Goal: Browse casually

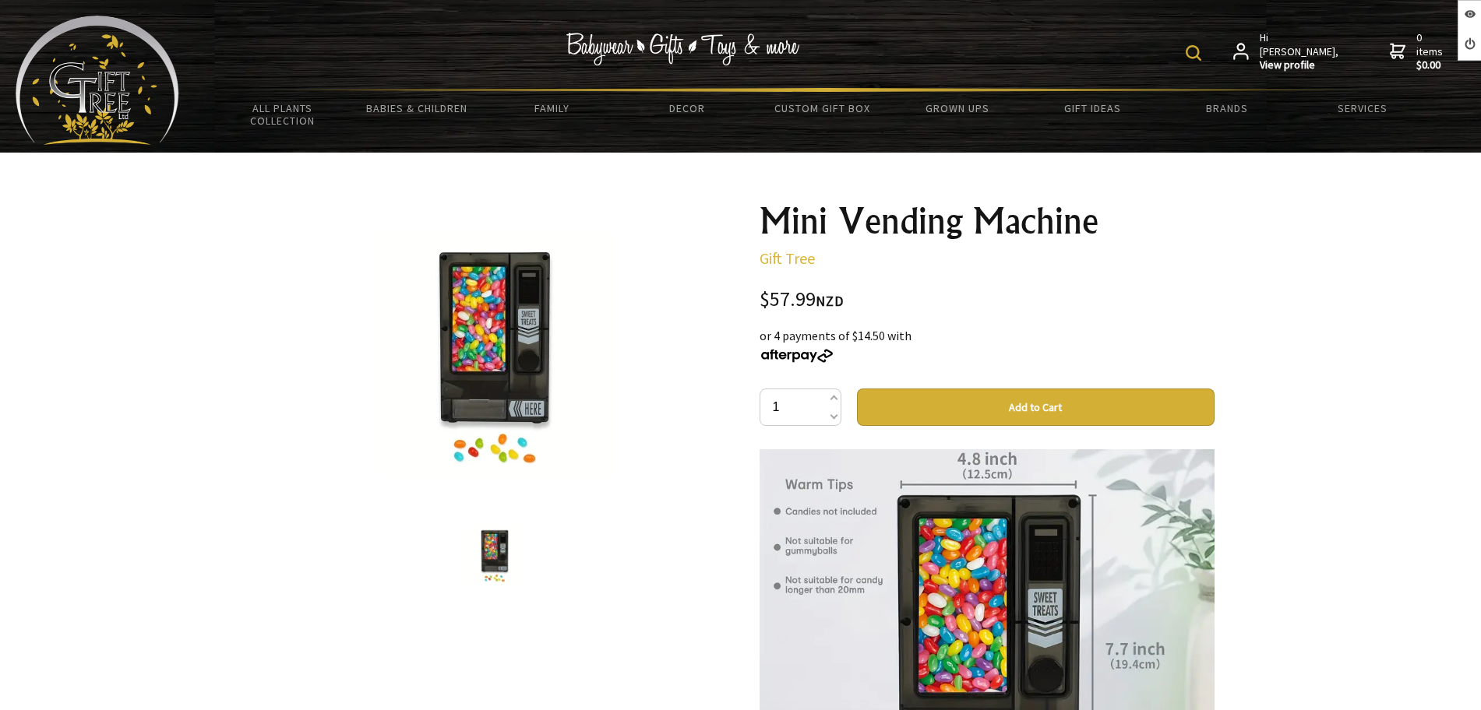
scroll to position [1168, 0]
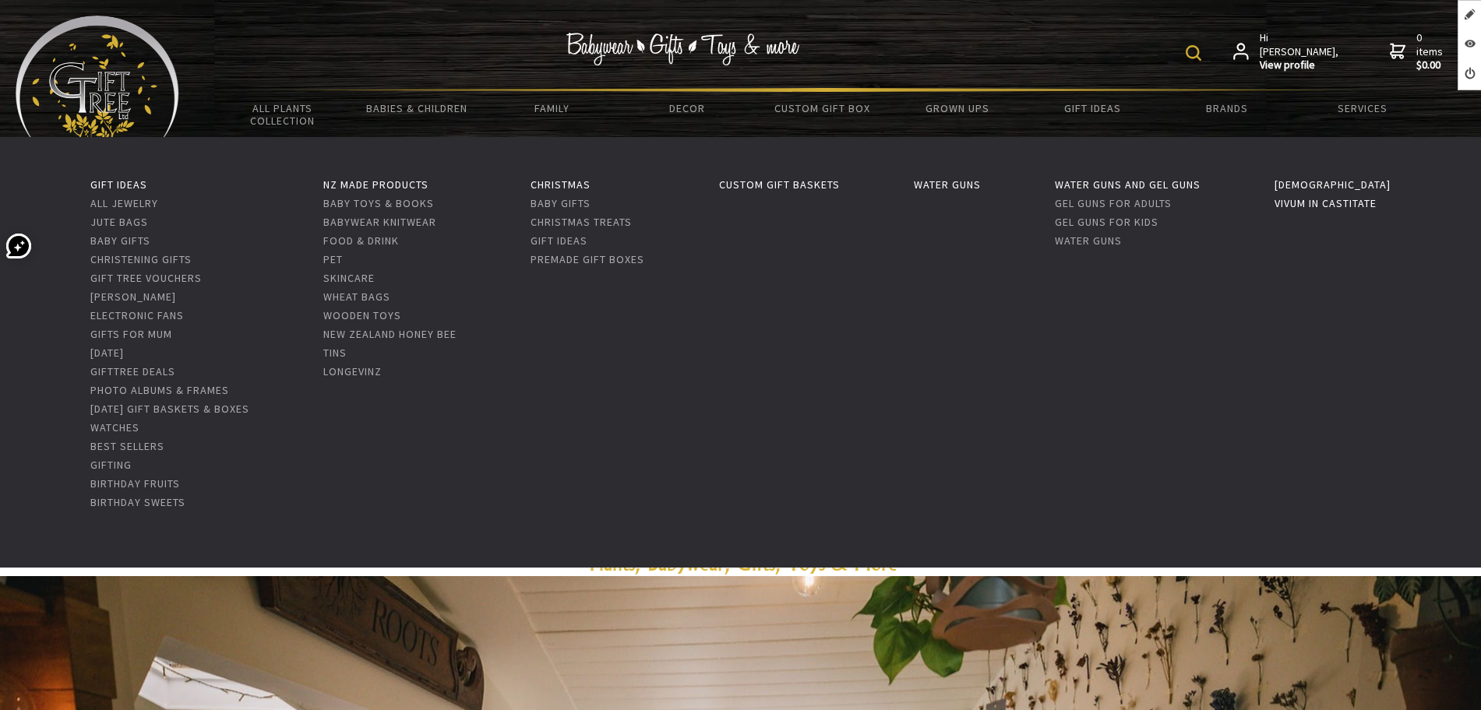
click at [1328, 201] on link "Vivum in Castitate" at bounding box center [1325, 203] width 102 height 14
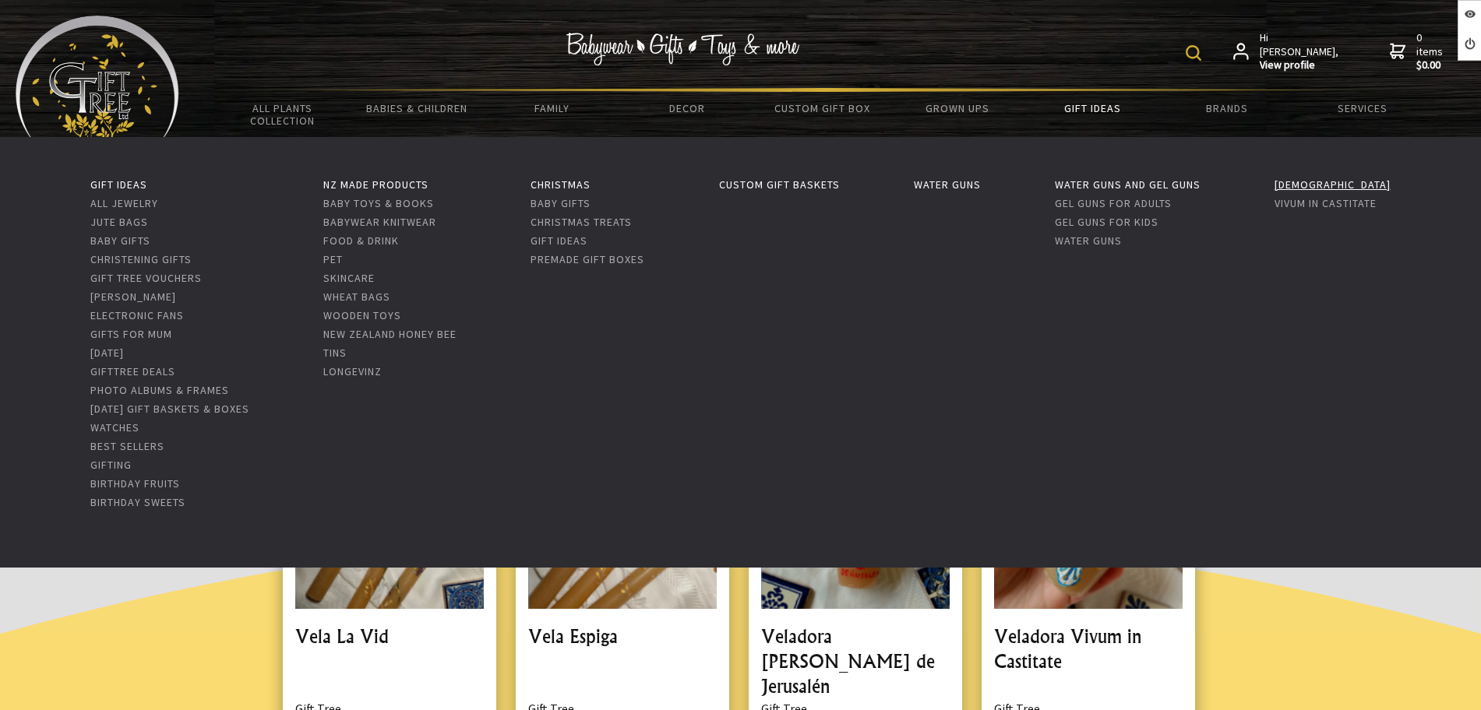
click at [1316, 183] on link "[DEMOGRAPHIC_DATA]" at bounding box center [1332, 185] width 116 height 14
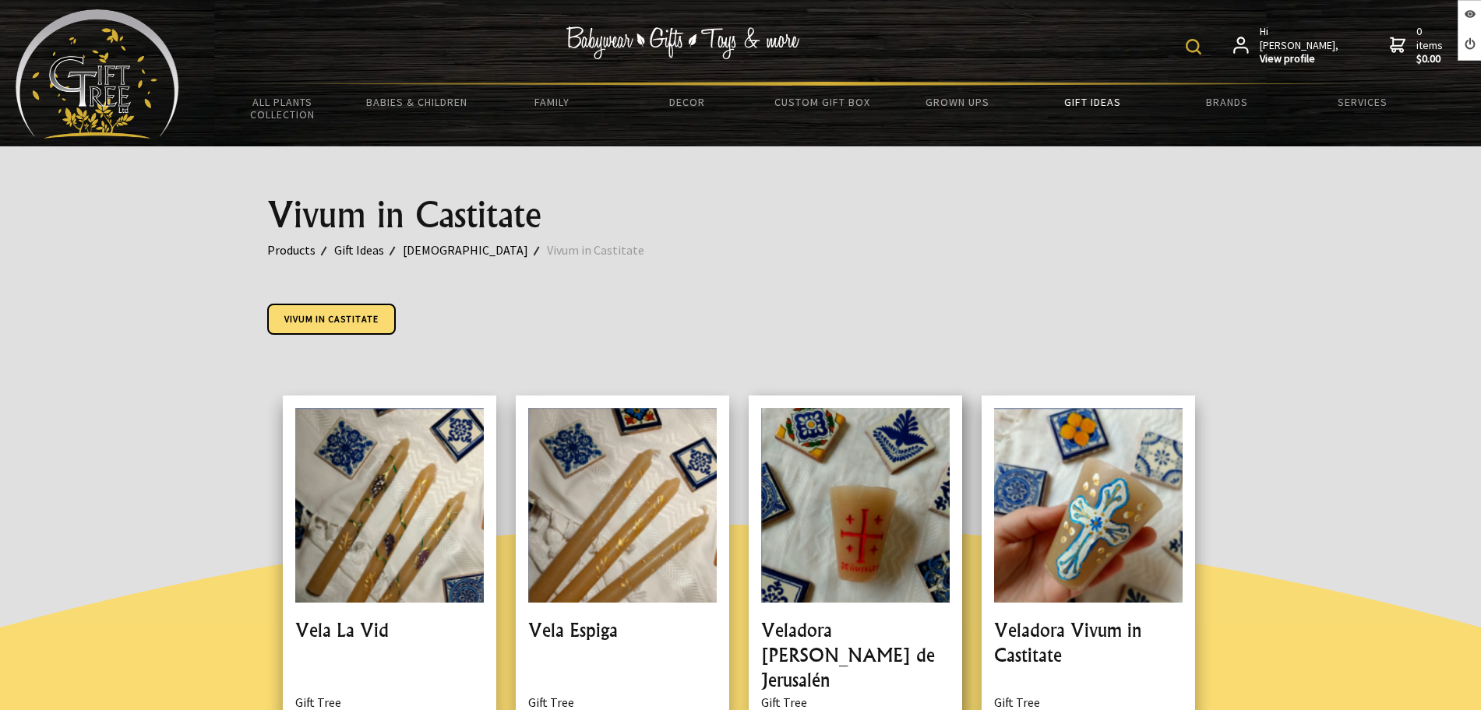
scroll to position [112, 0]
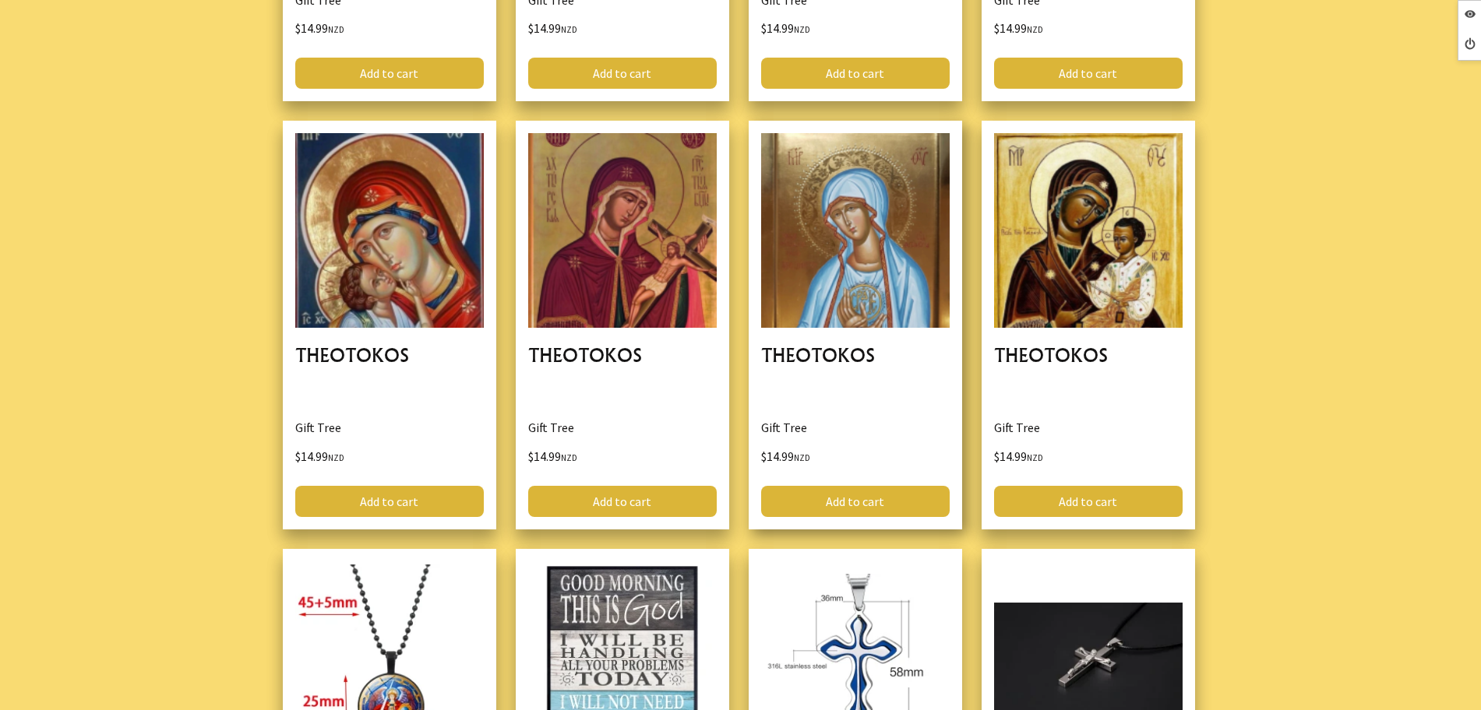
scroll to position [4186, 0]
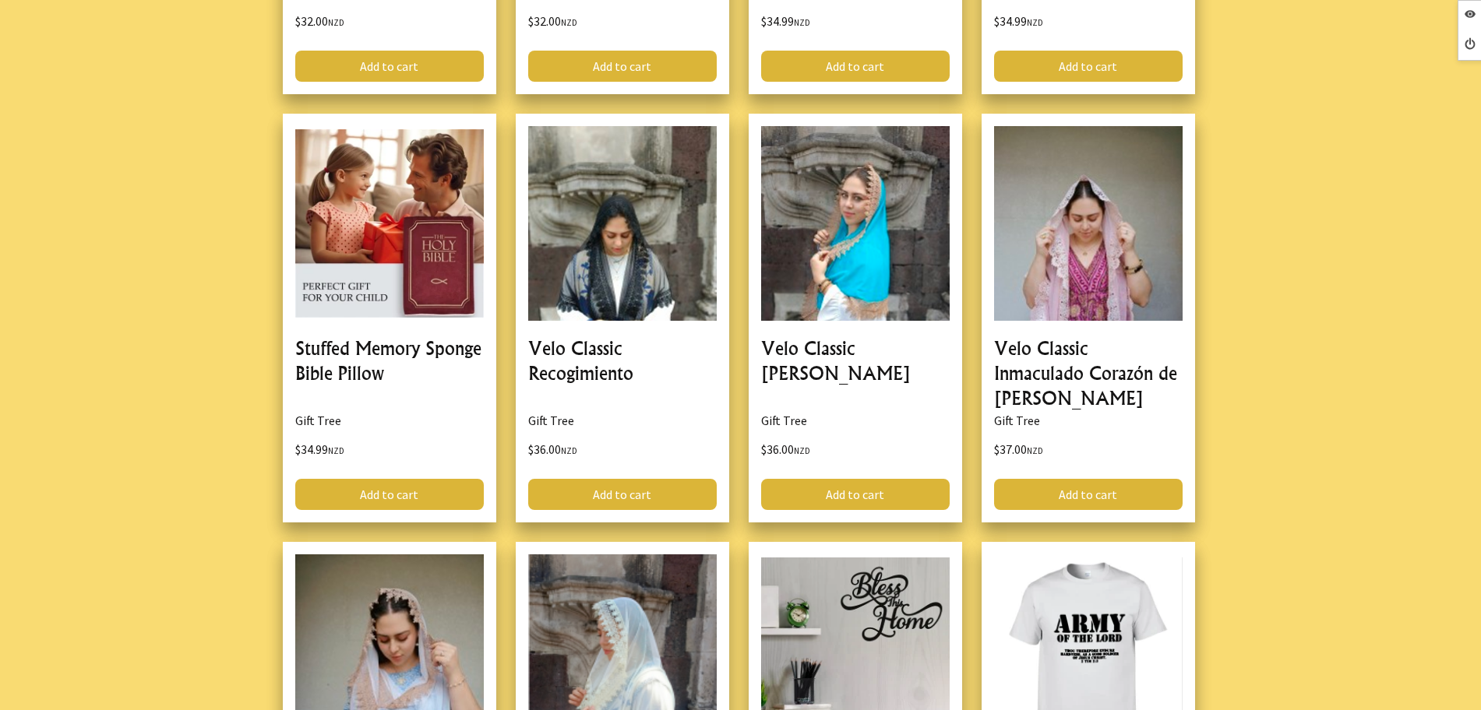
scroll to position [8859, 0]
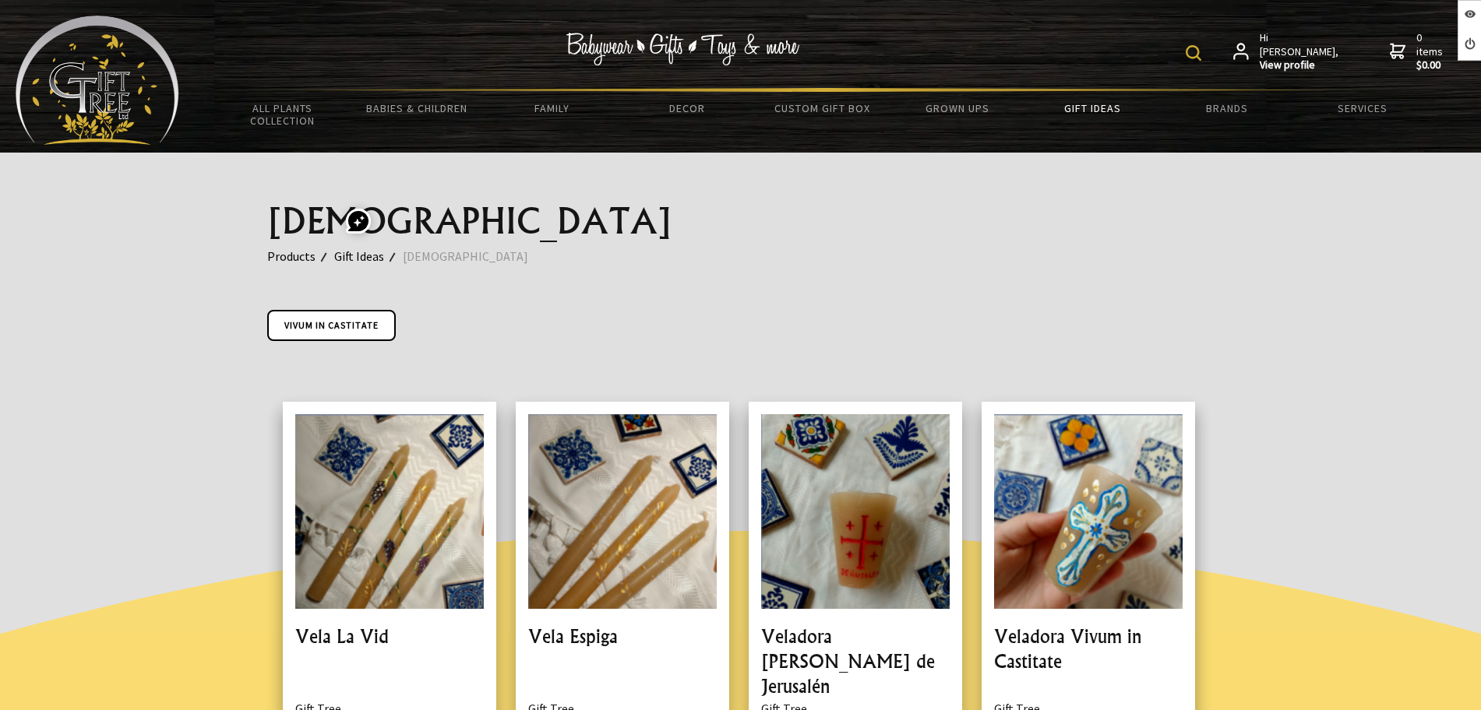
click at [127, 93] on img at bounding box center [98, 80] width 164 height 129
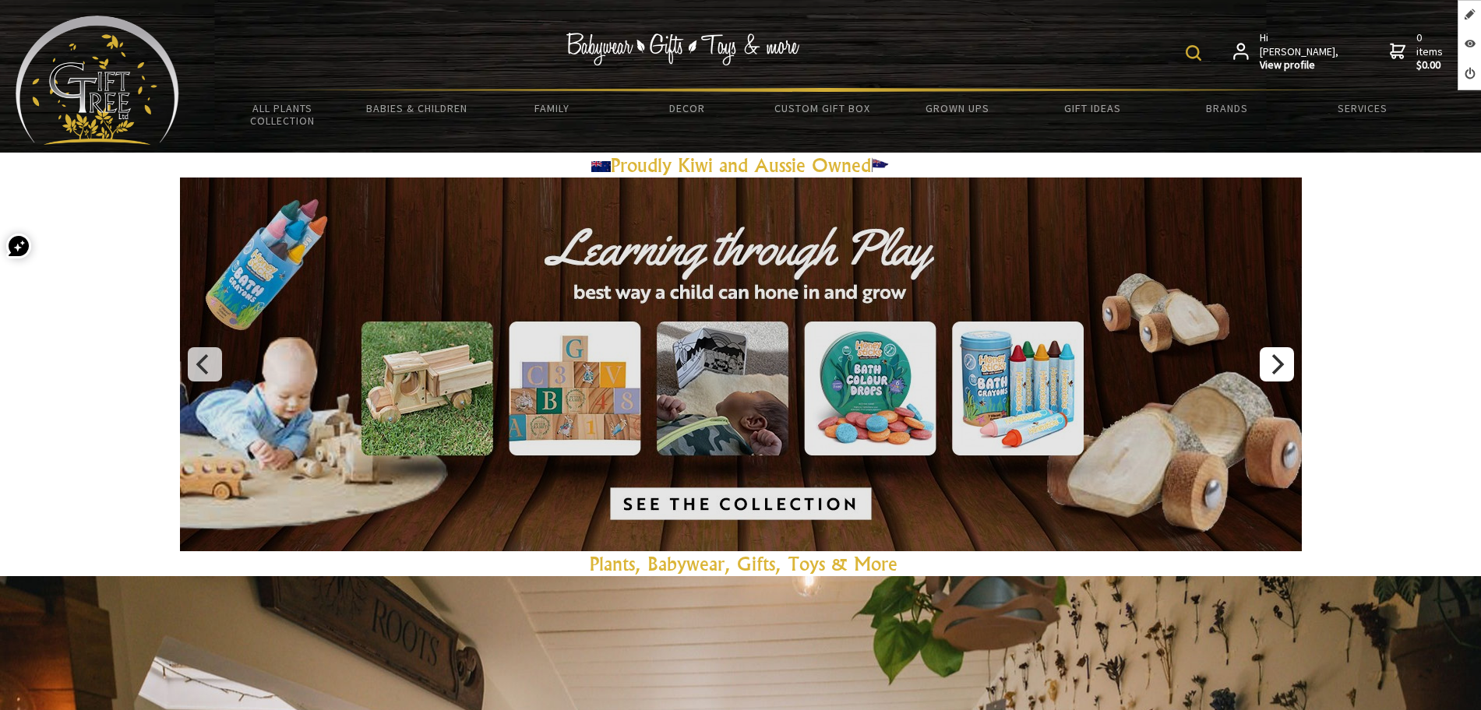
click at [1273, 356] on icon "Next" at bounding box center [1278, 364] width 12 height 20
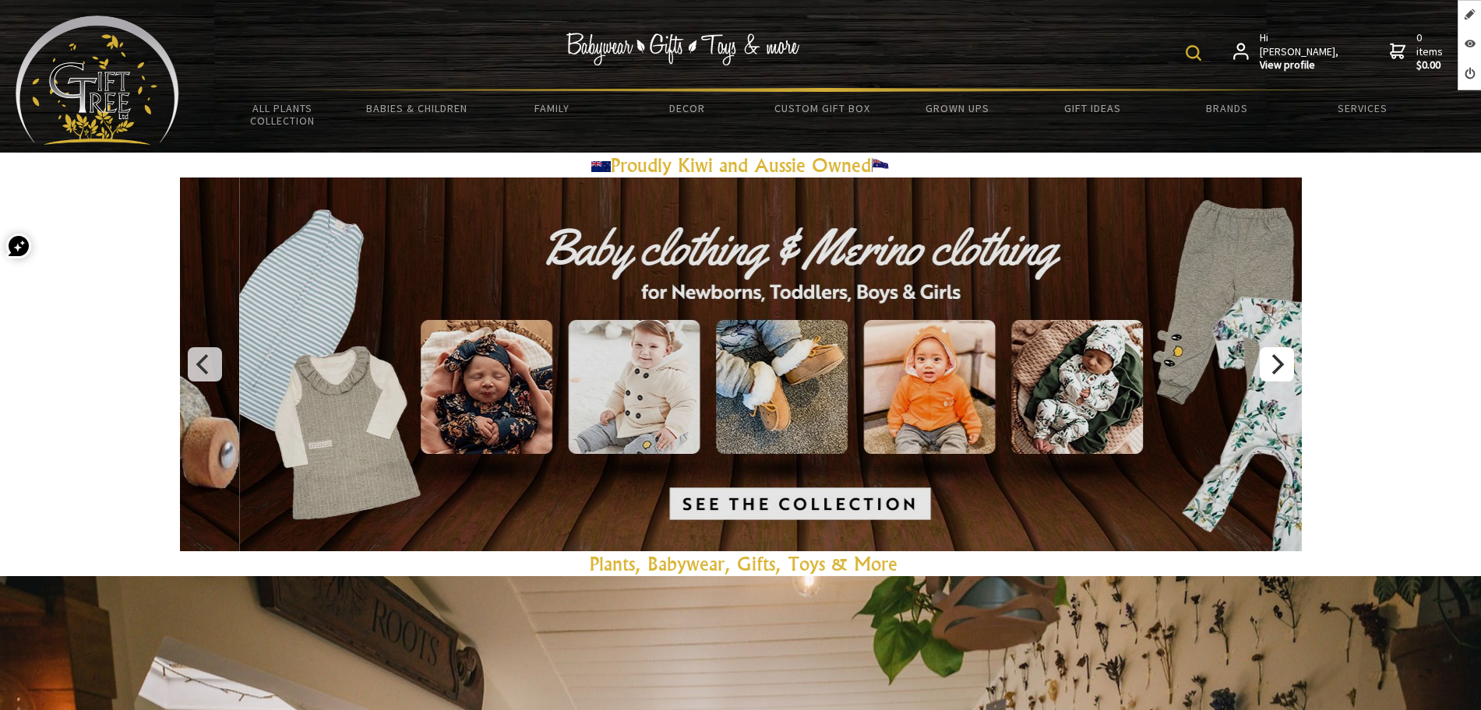
click at [1273, 357] on icon "Next" at bounding box center [1278, 364] width 12 height 20
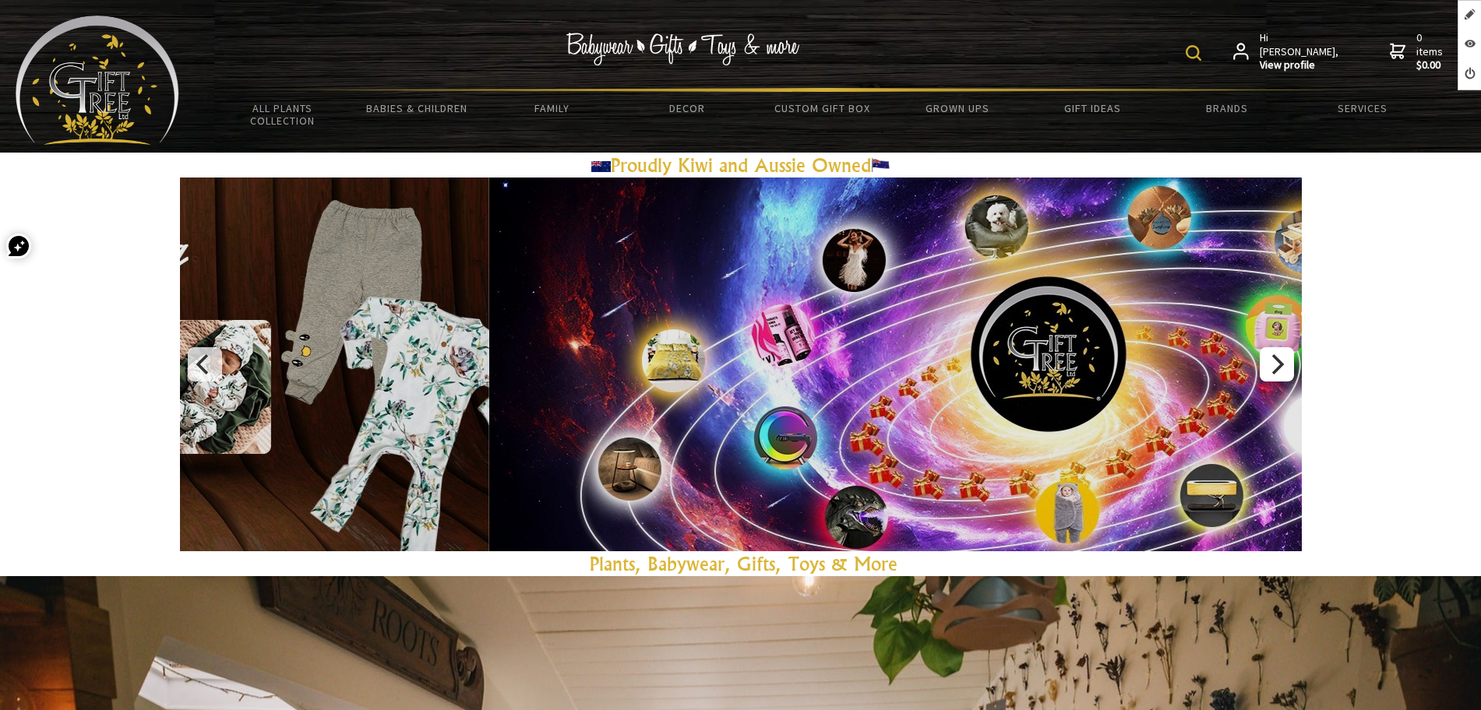
click at [1273, 357] on icon "Next" at bounding box center [1278, 364] width 12 height 20
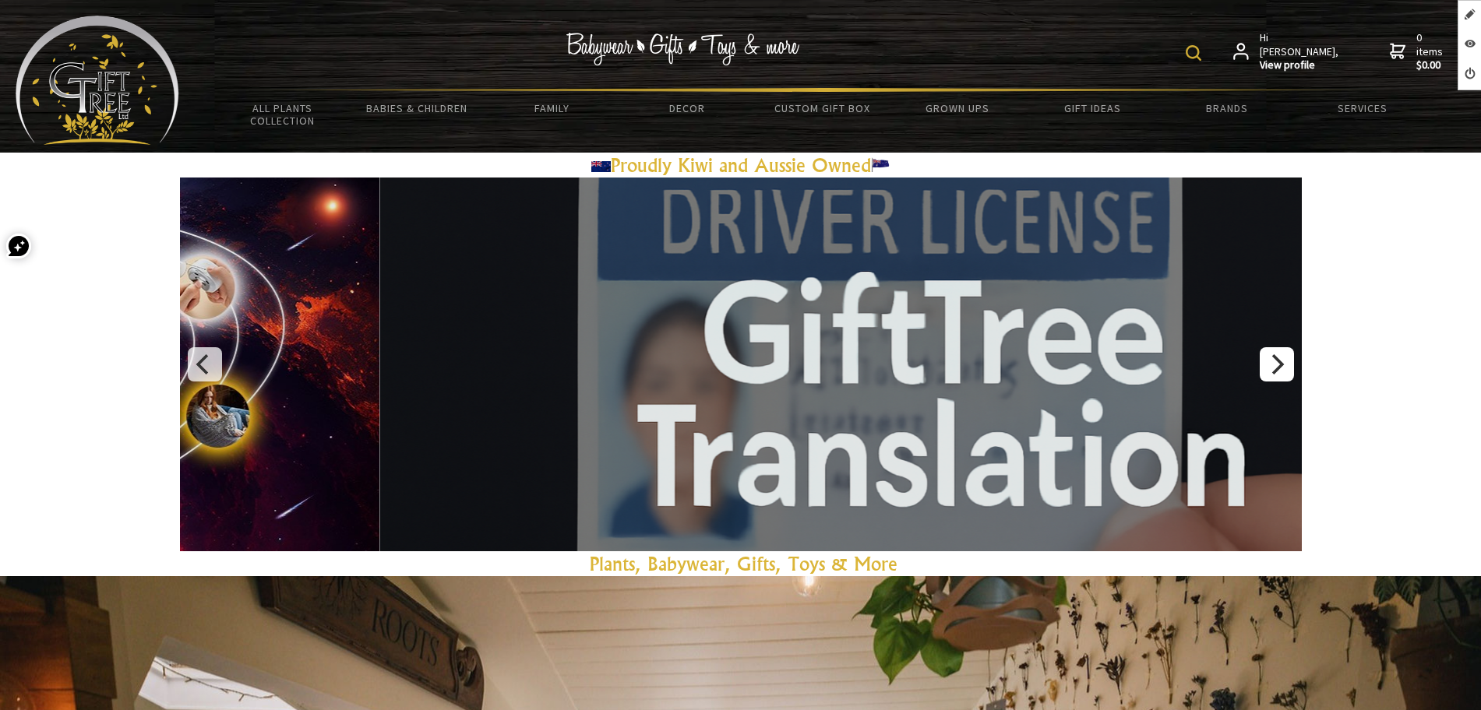
click at [1273, 357] on icon "Next" at bounding box center [1278, 364] width 12 height 20
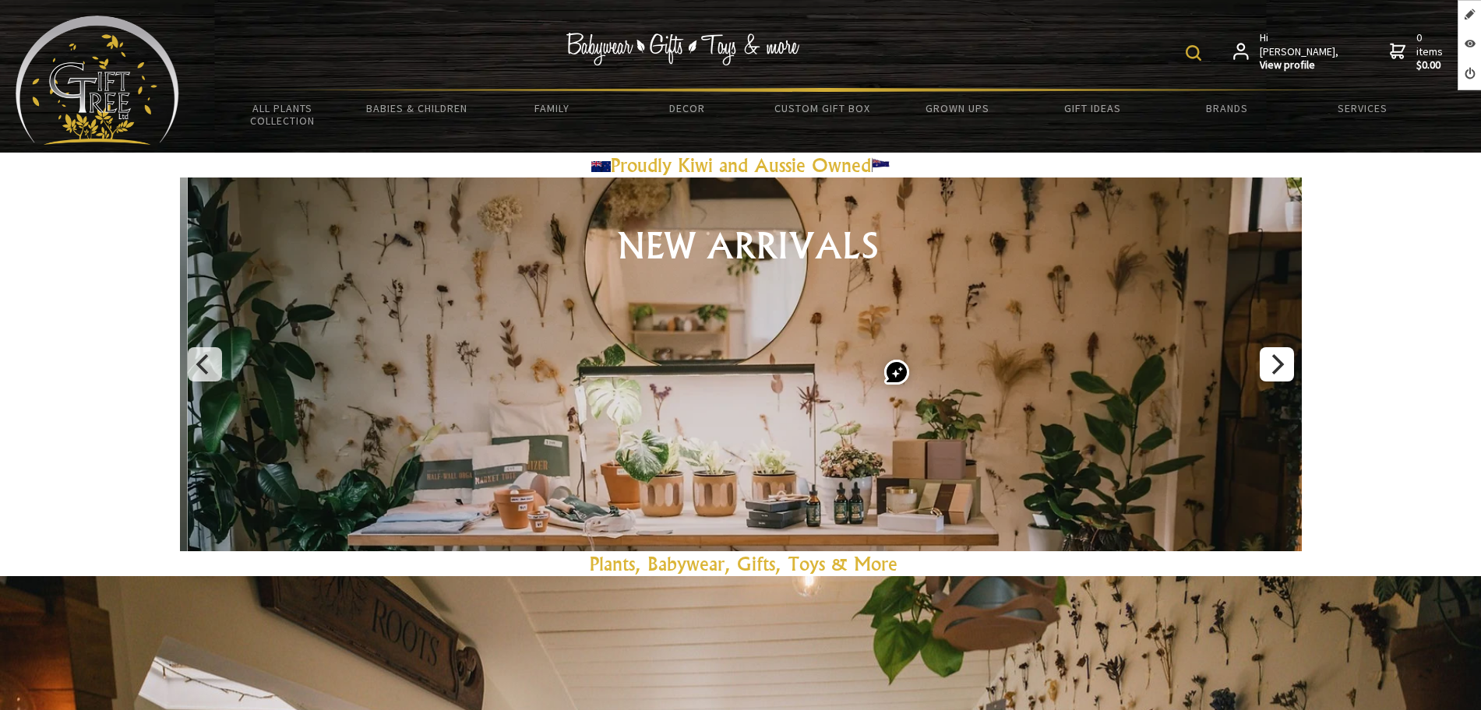
click at [1273, 357] on icon "Next" at bounding box center [1278, 364] width 12 height 20
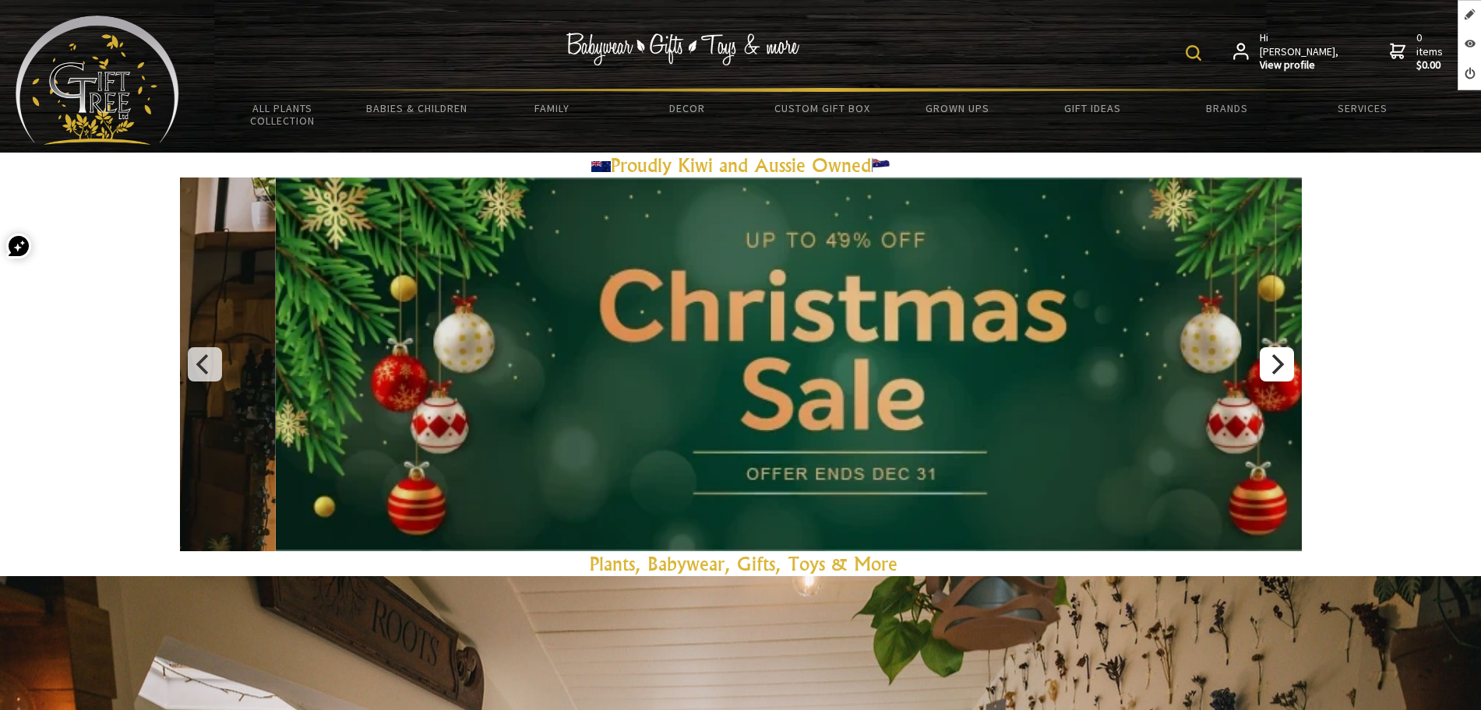
click at [1273, 357] on icon "Next" at bounding box center [1278, 364] width 12 height 20
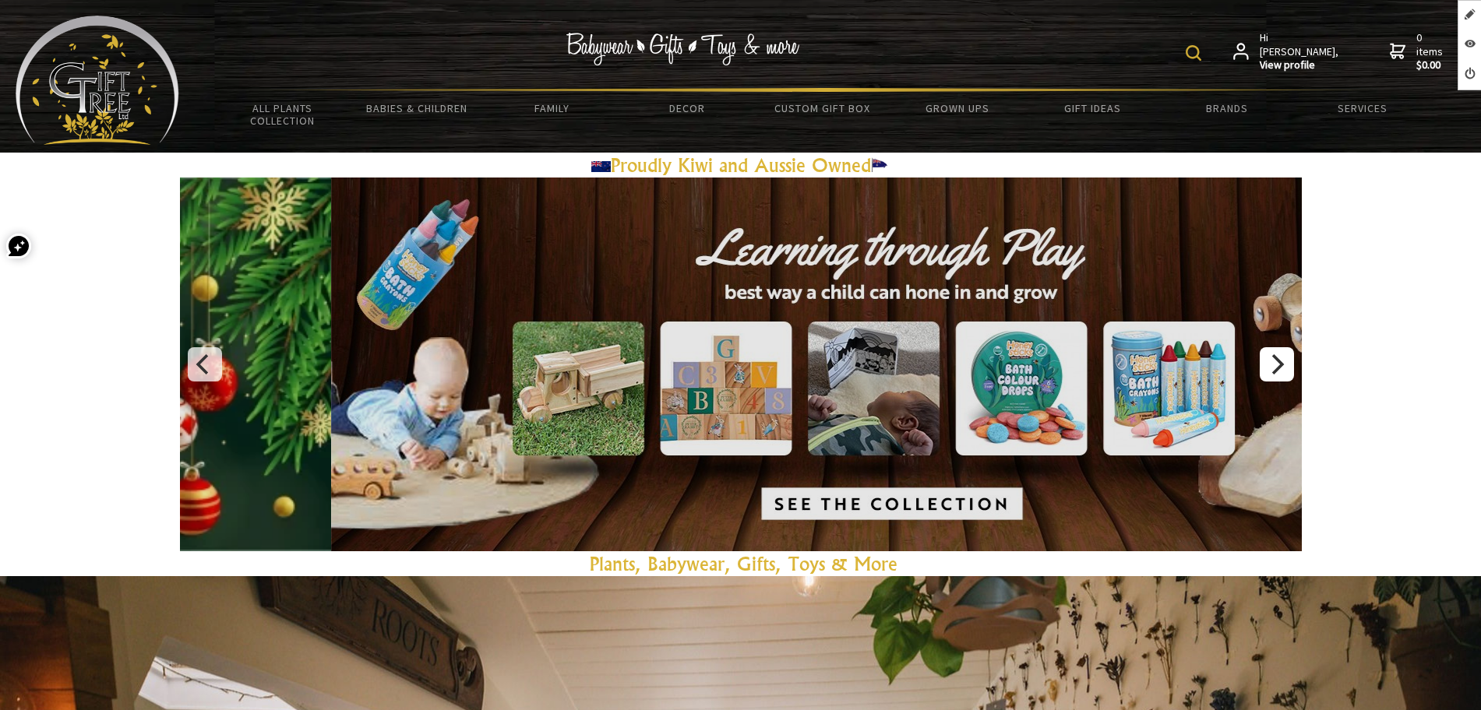
click at [1273, 357] on icon "Next" at bounding box center [1278, 364] width 12 height 20
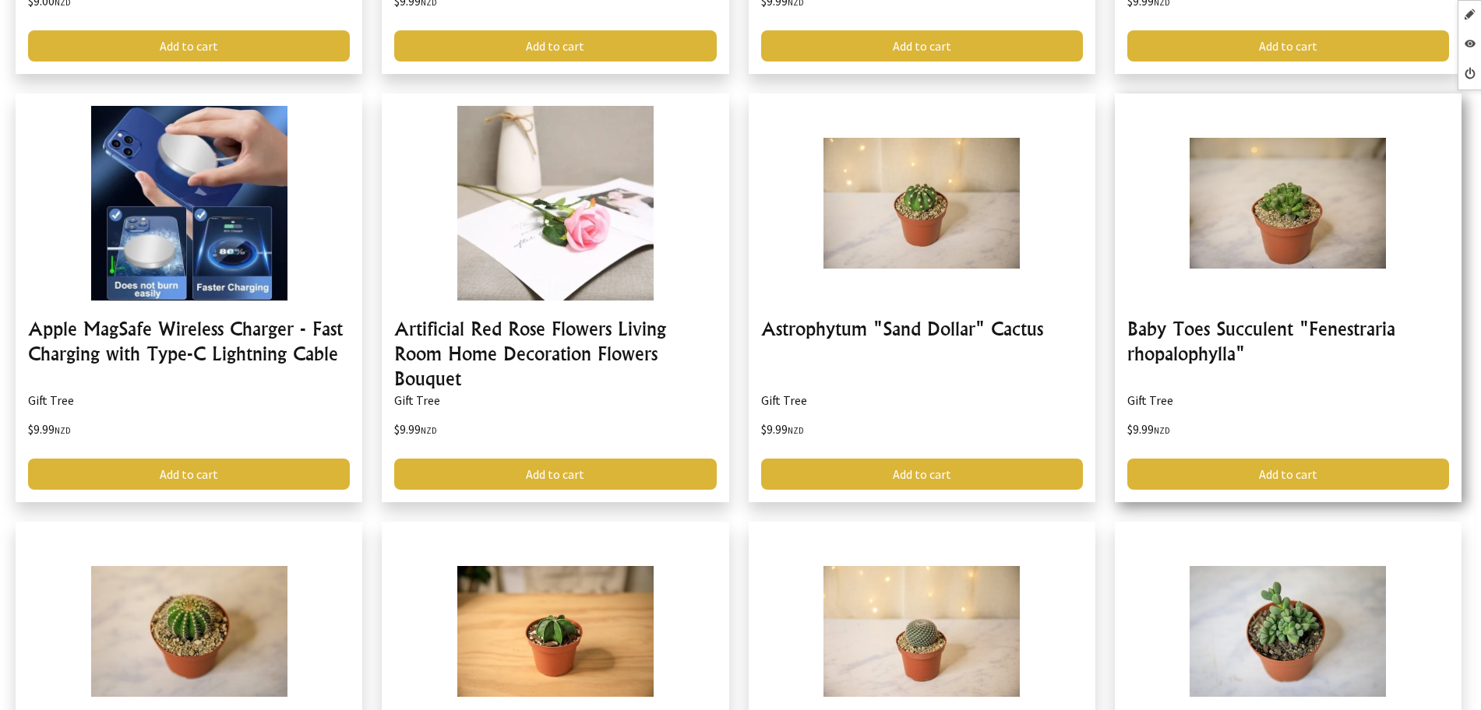
scroll to position [5647, 0]
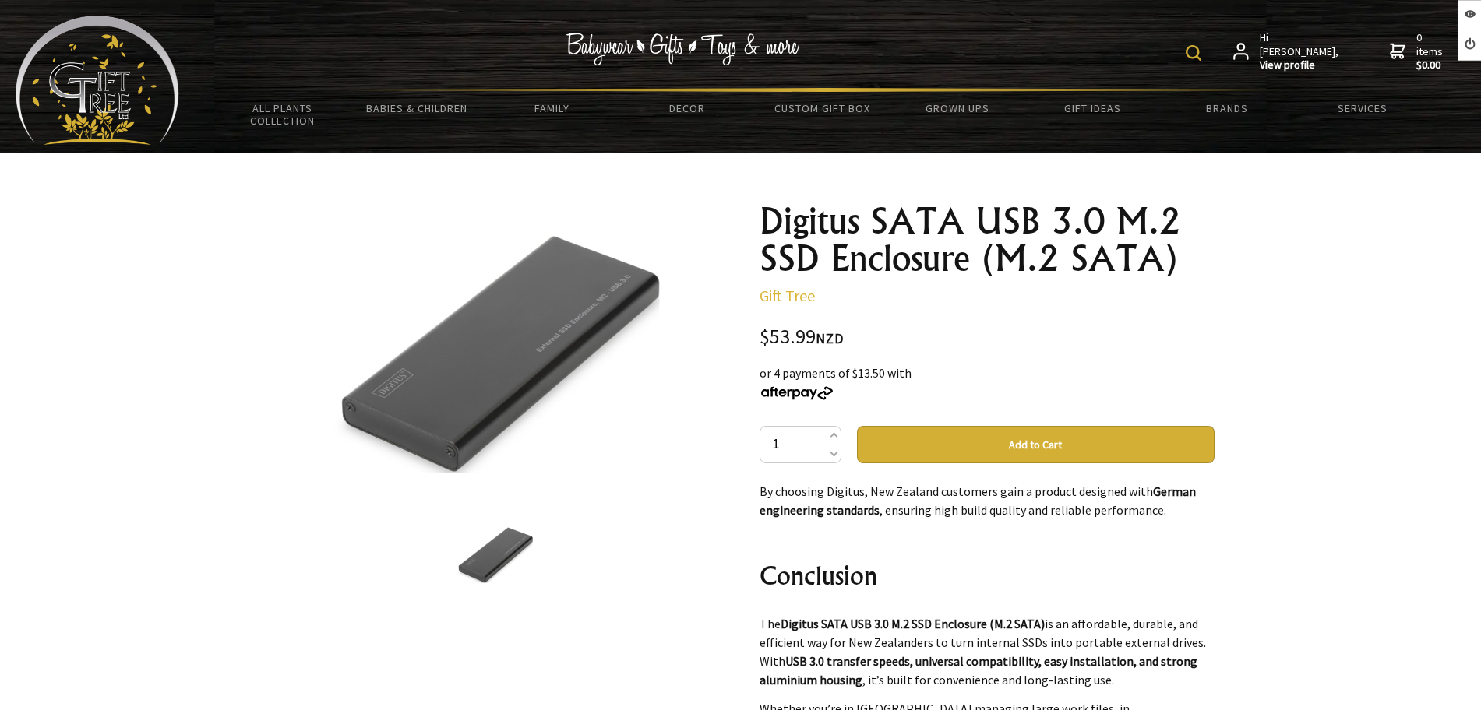
click at [138, 99] on img at bounding box center [98, 80] width 164 height 129
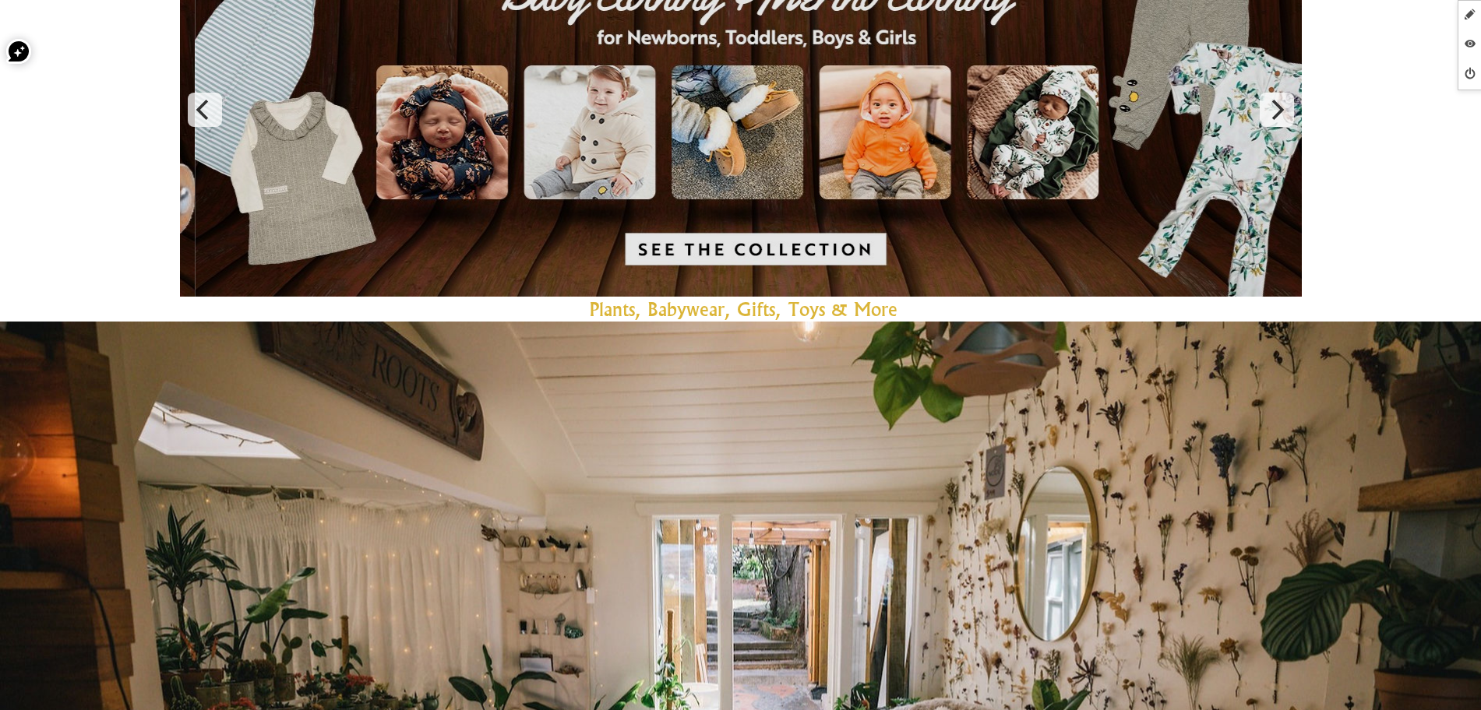
scroll to position [195, 0]
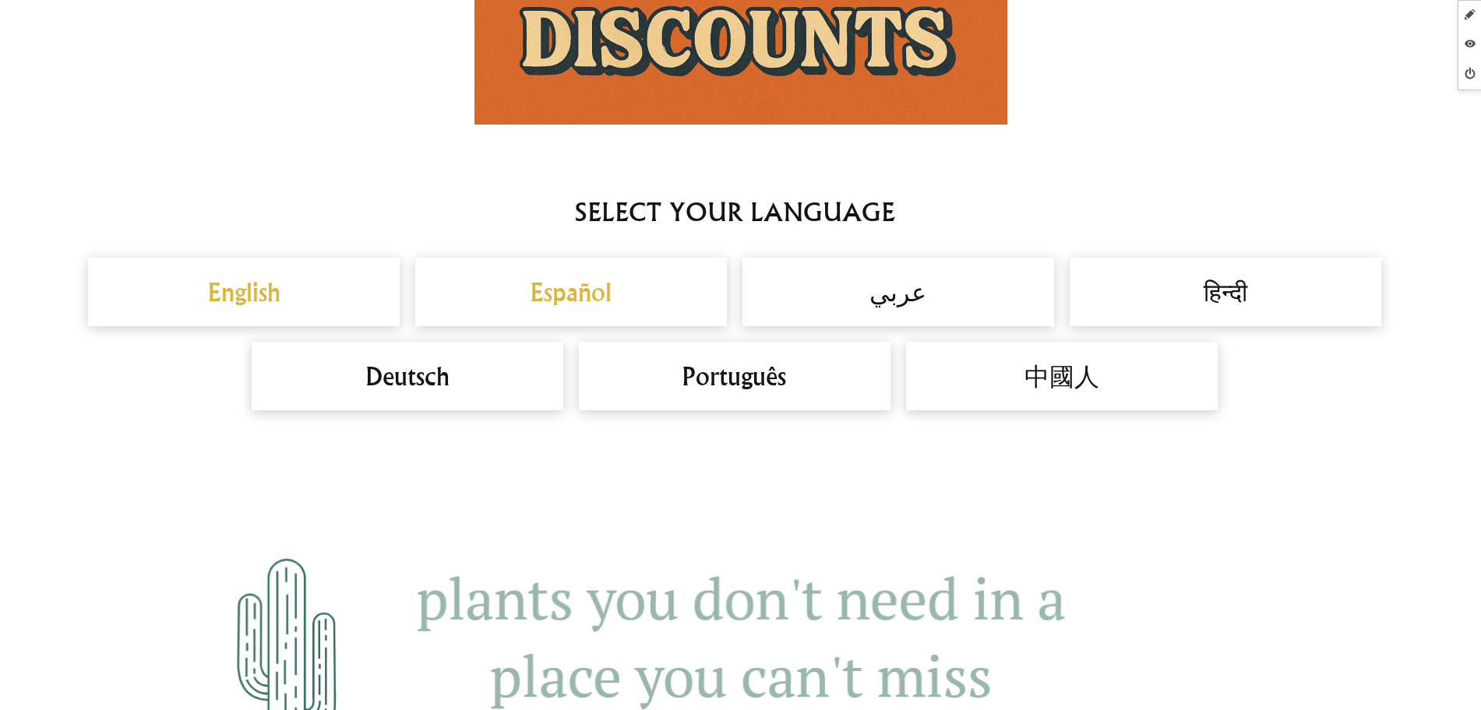
scroll to position [1460, 0]
